Goal: Task Accomplishment & Management: Complete application form

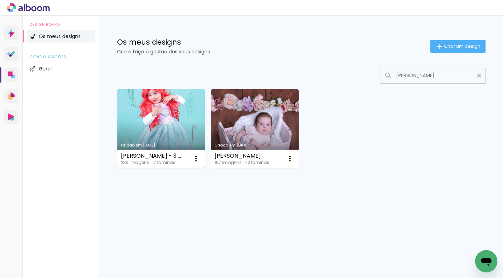
type input "joana be"
type paper-input "joana be"
click at [195, 126] on link "Criado em [DATE]" at bounding box center [160, 128] width 87 height 79
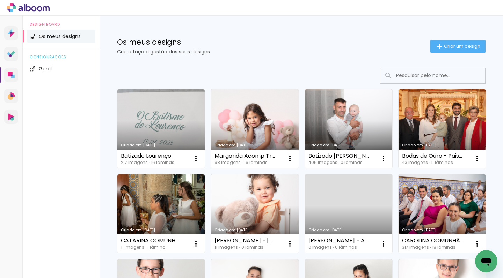
click at [433, 79] on input at bounding box center [443, 75] width 100 height 14
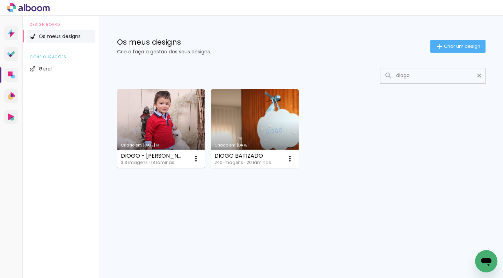
type input "diogo"
type paper-input "diogo"
click at [157, 130] on link "Criado em [DATE]" at bounding box center [160, 128] width 87 height 79
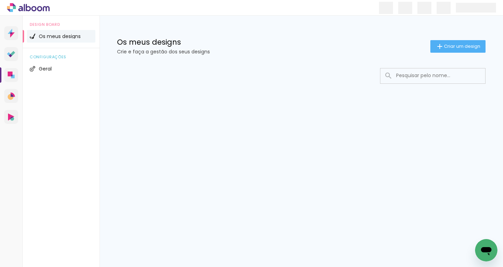
click at [413, 76] on input at bounding box center [443, 75] width 100 height 14
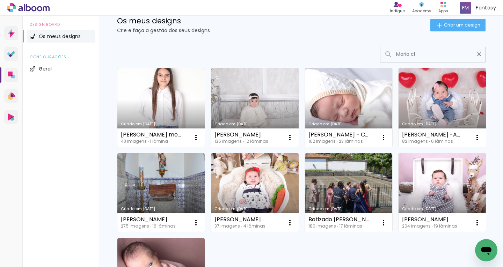
scroll to position [25, 0]
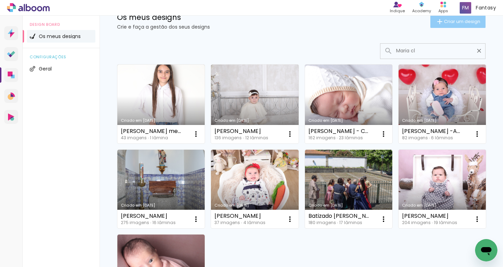
type input "Maria cl"
type paper-input "Maria cl"
click at [468, 23] on span "Criar um design" at bounding box center [462, 21] width 36 height 5
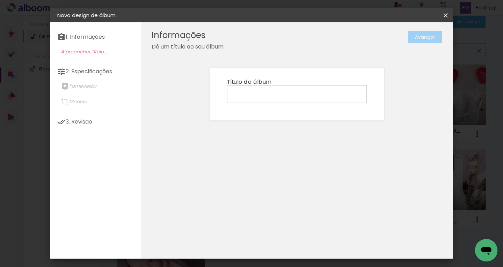
click at [258, 91] on input at bounding box center [297, 93] width 135 height 11
type input "[PERSON_NAME]"
type paper-input "[PERSON_NAME]"
click at [419, 41] on paper-button "Avançar" at bounding box center [425, 37] width 34 height 12
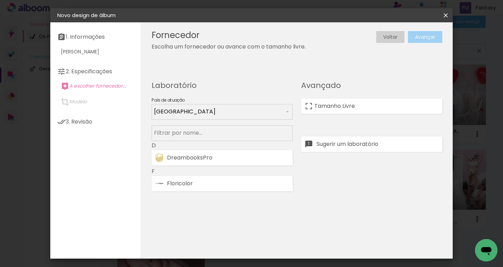
drag, startPoint x: 200, startPoint y: 155, endPoint x: 268, endPoint y: 138, distance: 69.6
click at [200, 155] on div "DreambooksPro" at bounding box center [228, 158] width 122 height 6
click at [0, 0] on slot "Avançar" at bounding box center [0, 0] width 0 height 0
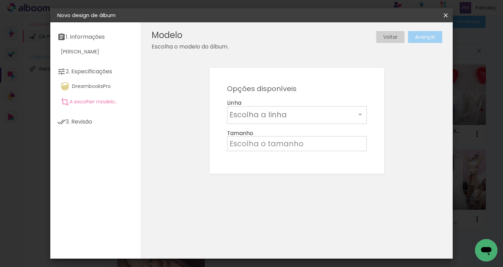
click at [295, 120] on iron-input at bounding box center [293, 114] width 126 height 11
click at [294, 117] on paper-item "Álbum" at bounding box center [297, 116] width 140 height 14
type input "Álbum"
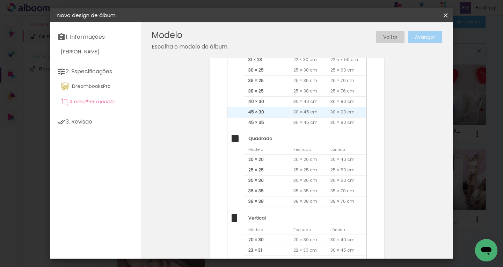
scroll to position [128, 0]
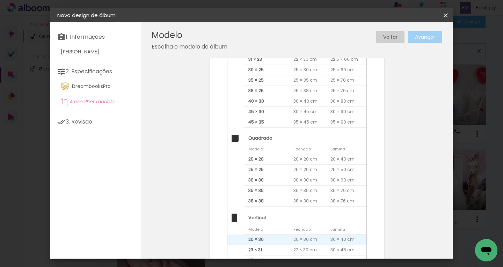
click at [263, 237] on span "20 × 30" at bounding box center [266, 240] width 45 height 10
click at [0, 0] on slot "Avançar" at bounding box center [0, 0] width 0 height 0
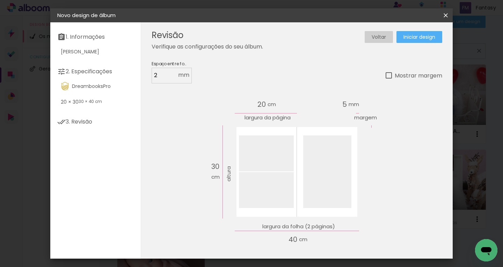
click at [406, 38] on span "Iniciar design" at bounding box center [419, 37] width 32 height 5
